Goal: Task Accomplishment & Management: Complete application form

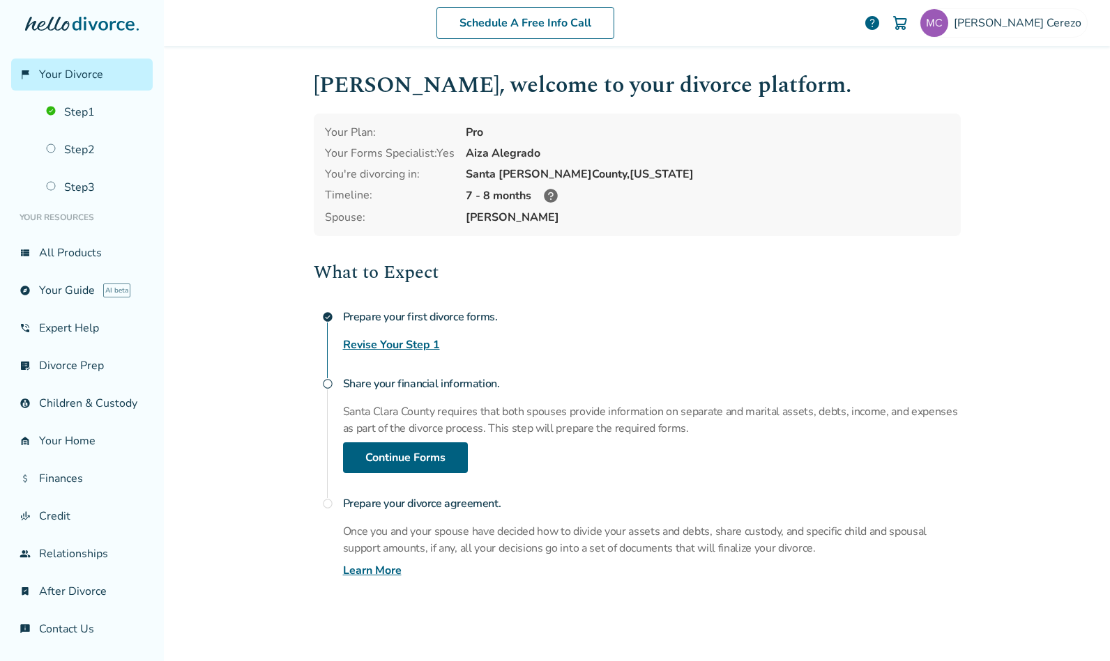
click at [87, 112] on link "Step 1" at bounding box center [95, 112] width 115 height 32
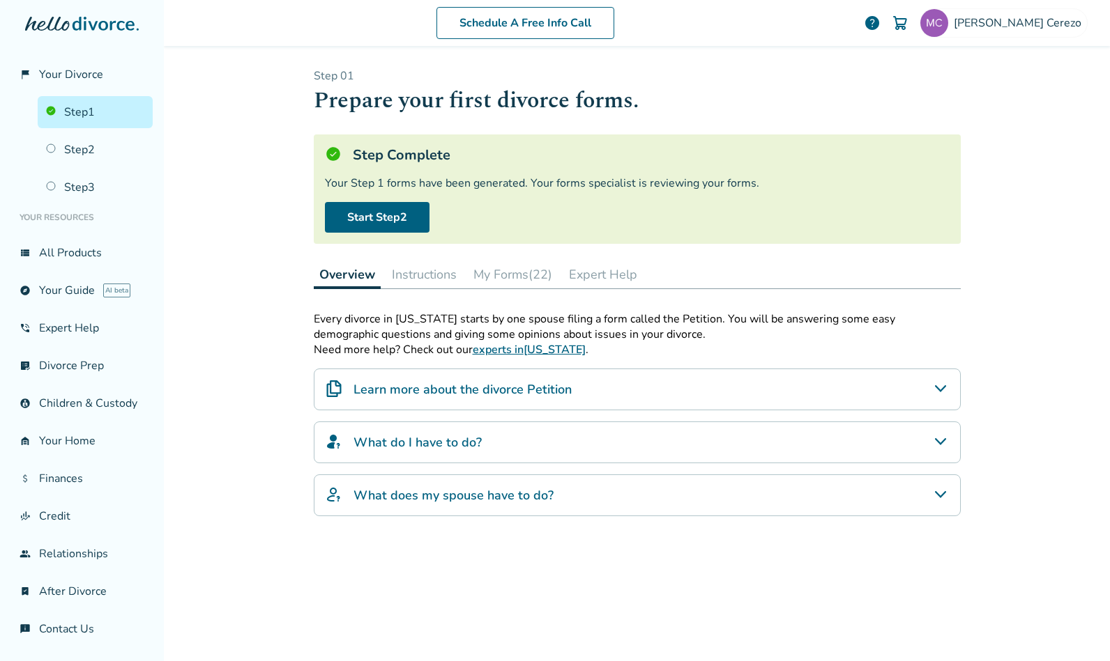
click at [79, 139] on link "Step 2" at bounding box center [95, 150] width 115 height 32
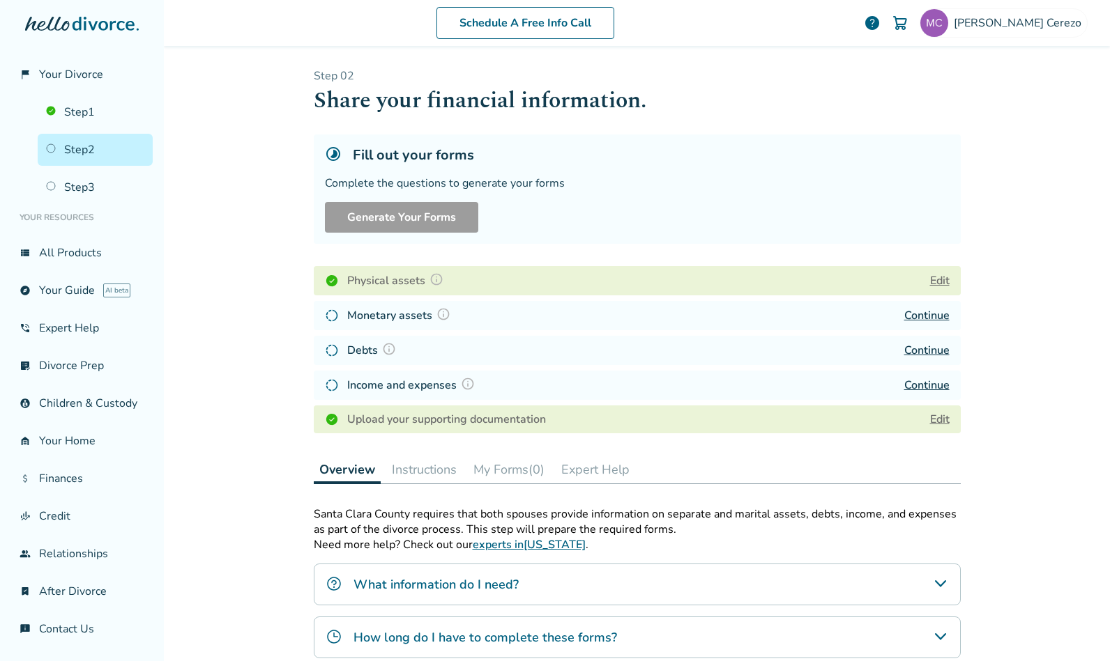
click at [930, 420] on link "Edit" at bounding box center [940, 419] width 20 height 15
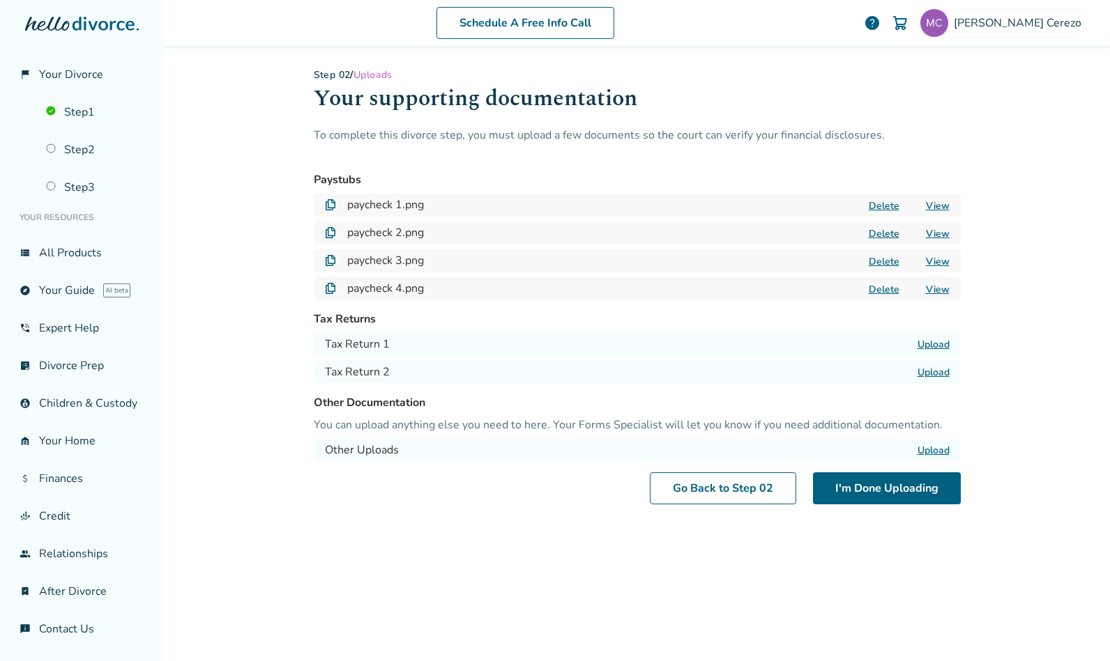
click at [930, 208] on link "View" at bounding box center [938, 205] width 24 height 13
click at [933, 236] on link "View" at bounding box center [938, 233] width 24 height 13
click at [931, 263] on link "View" at bounding box center [938, 261] width 24 height 13
click at [933, 295] on link "View" at bounding box center [938, 289] width 24 height 13
click at [993, 145] on div "Schedule A Free Info Call Michelle Cerezo help Schedule A Free Call Michelle Ce…" at bounding box center [637, 330] width 946 height 661
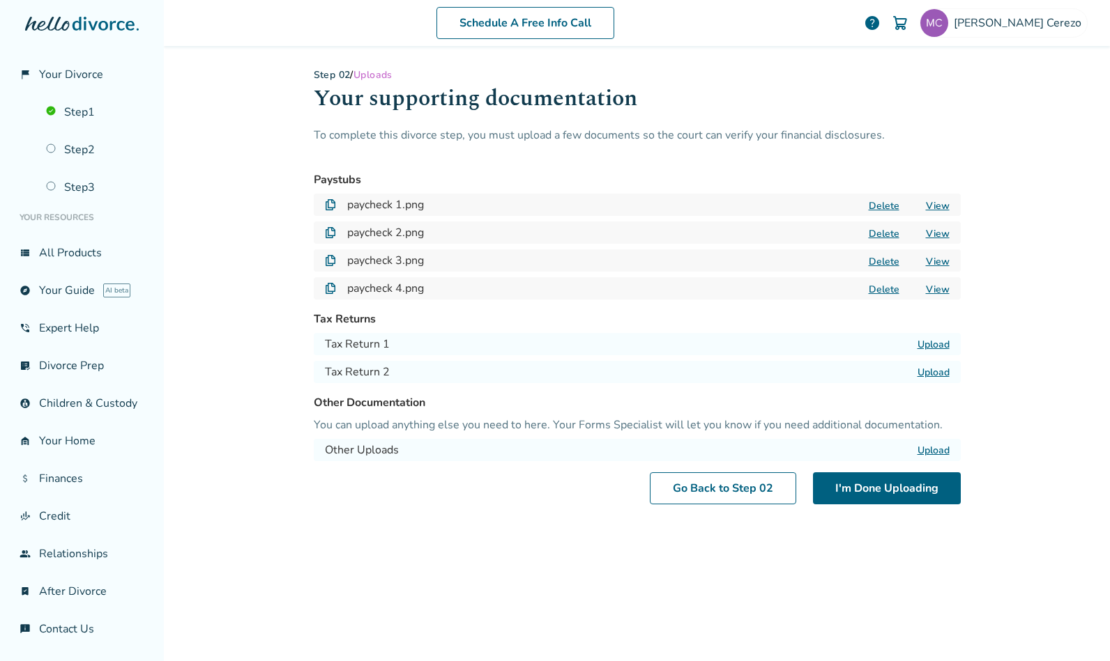
click at [84, 146] on link "Step 2" at bounding box center [95, 150] width 115 height 32
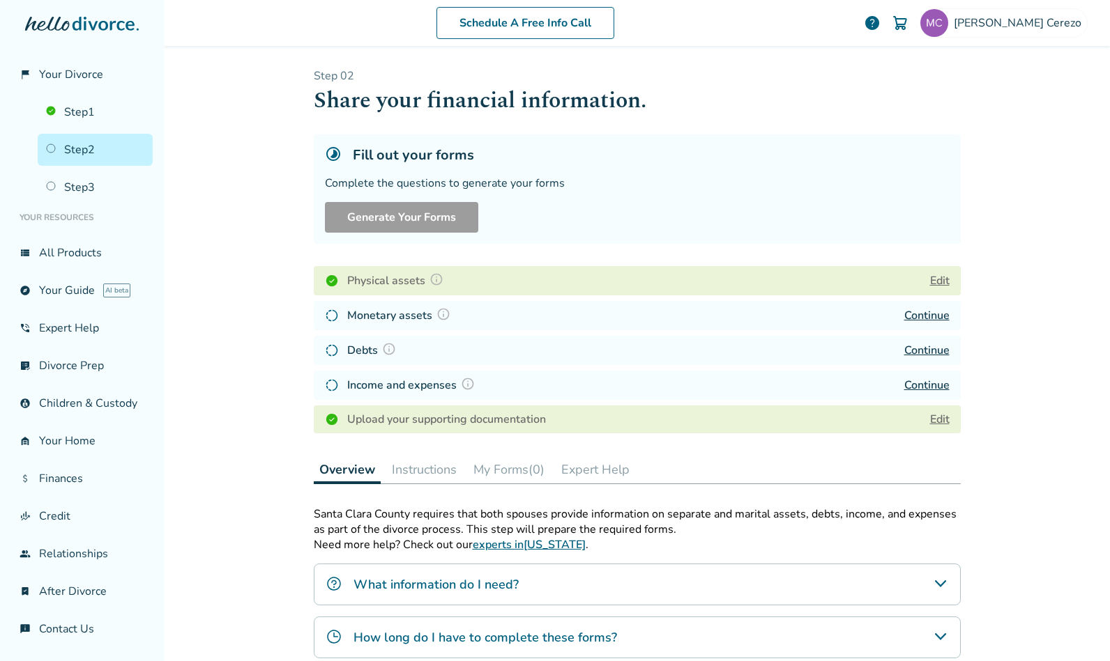
click at [424, 388] on h4 "Income and expenses" at bounding box center [413, 385] width 132 height 18
click at [912, 390] on link "Continue" at bounding box center [926, 385] width 45 height 15
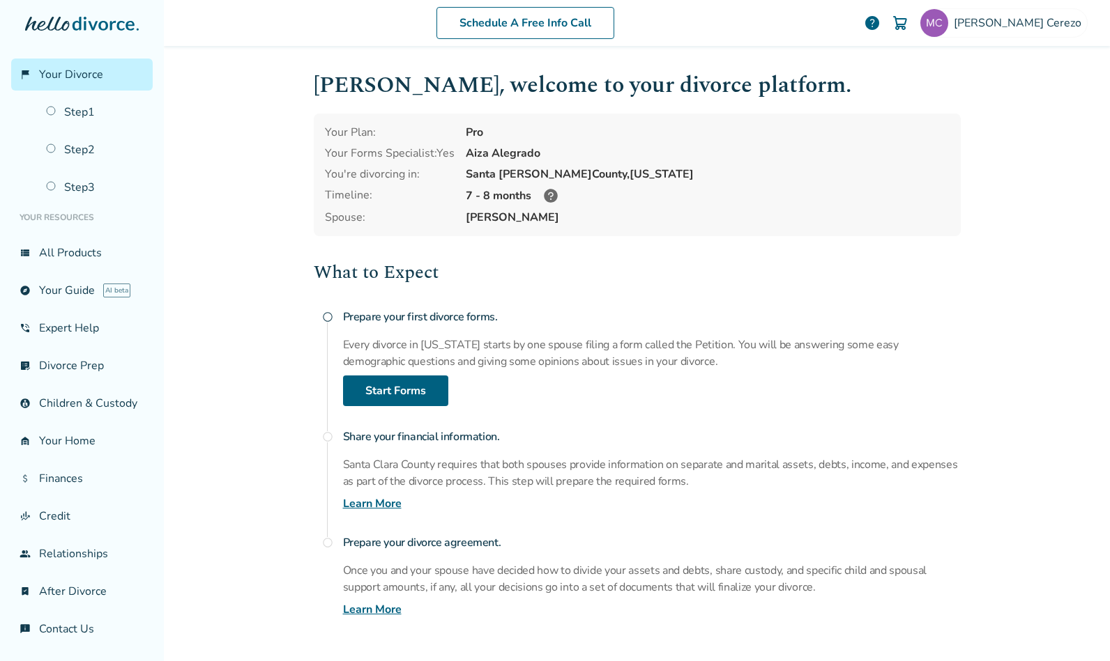
click at [81, 149] on link "Step 2" at bounding box center [95, 150] width 115 height 32
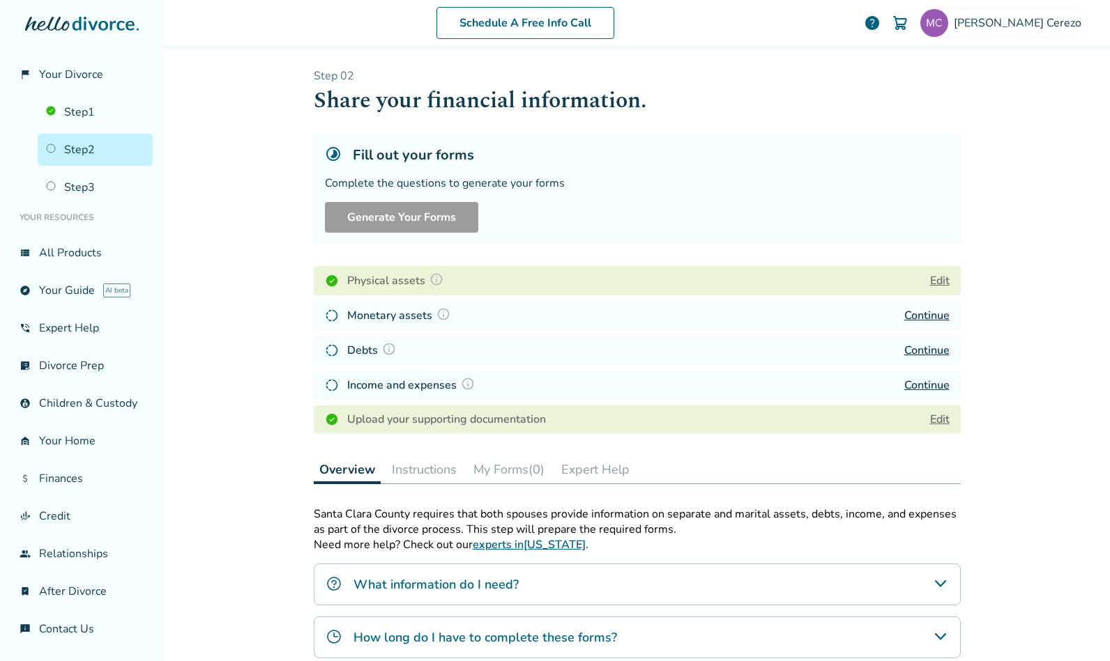
click at [913, 388] on link "Continue" at bounding box center [926, 385] width 45 height 15
click at [921, 386] on link "Continue" at bounding box center [926, 385] width 45 height 15
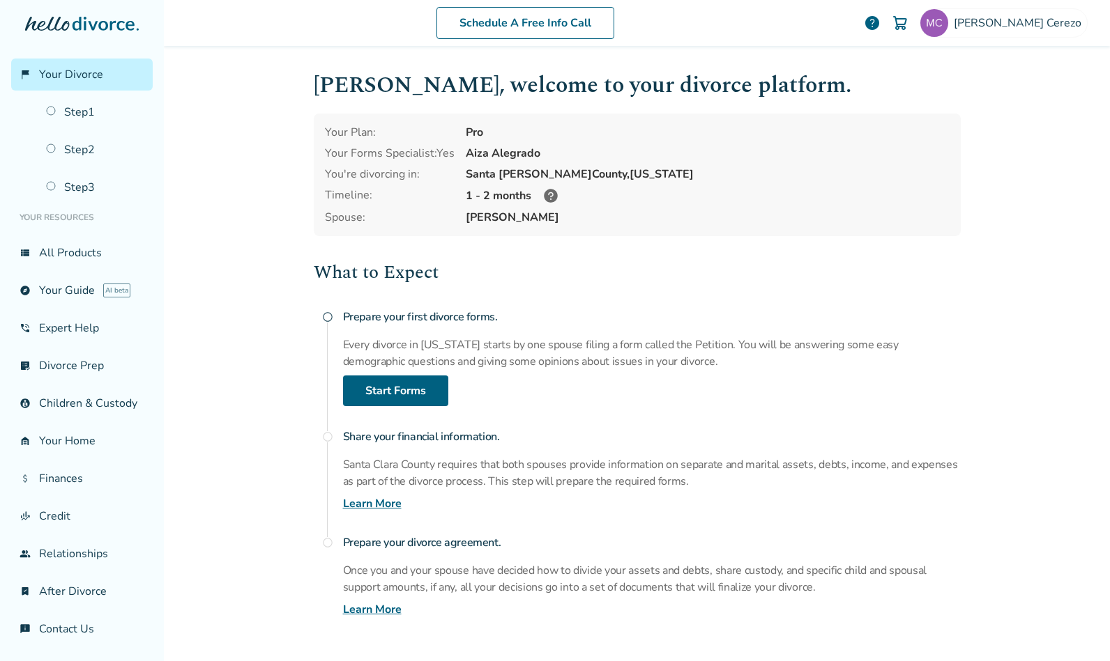
click at [82, 158] on link "Step 2" at bounding box center [95, 150] width 115 height 32
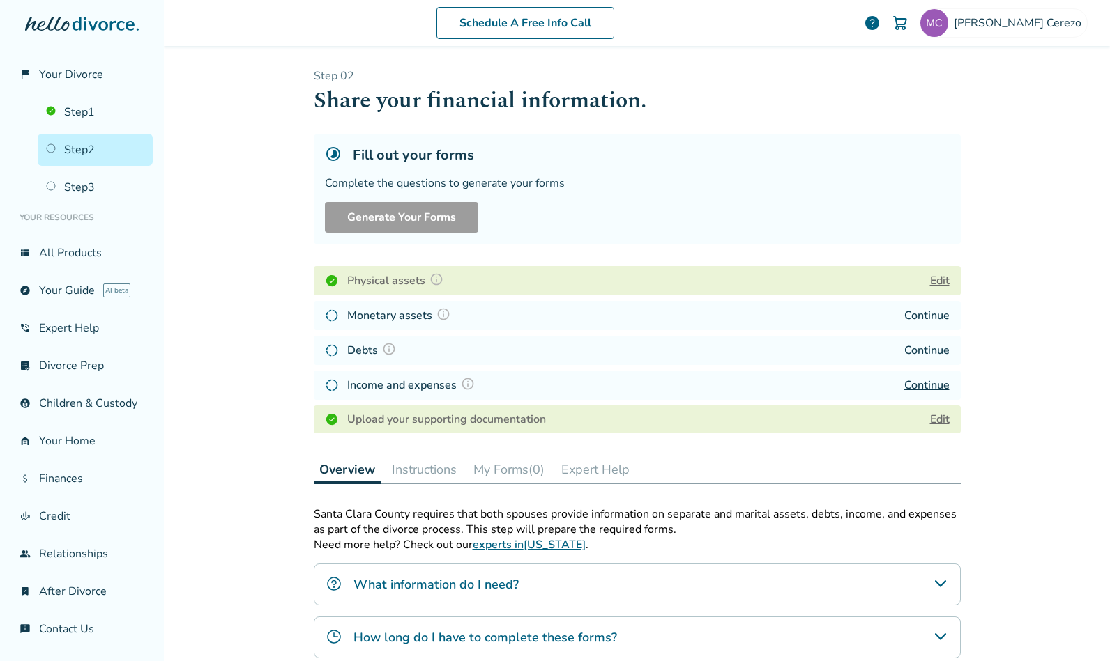
click at [928, 386] on link "Continue" at bounding box center [926, 385] width 45 height 15
